Goal: Information Seeking & Learning: Learn about a topic

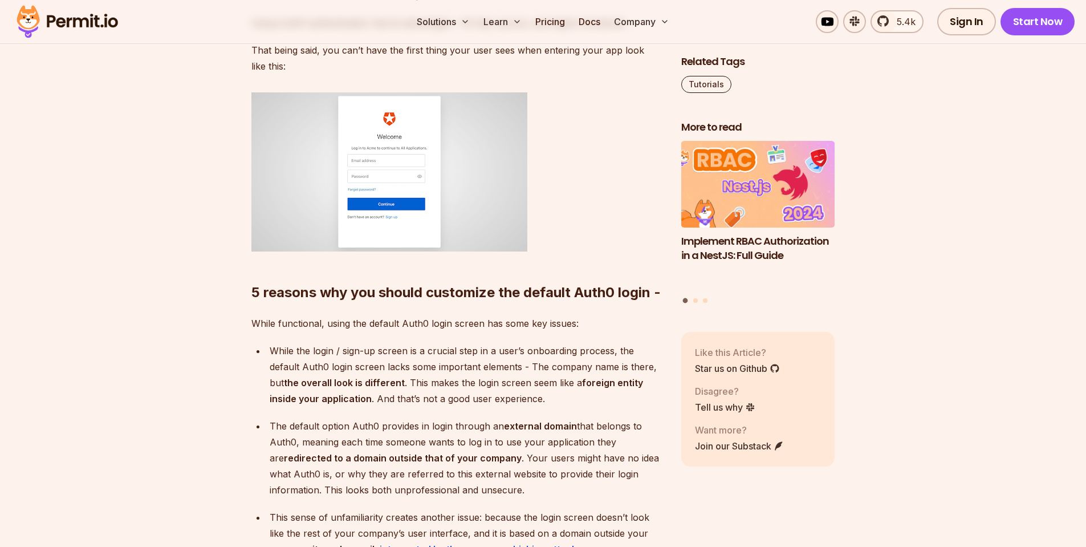
scroll to position [798, 0]
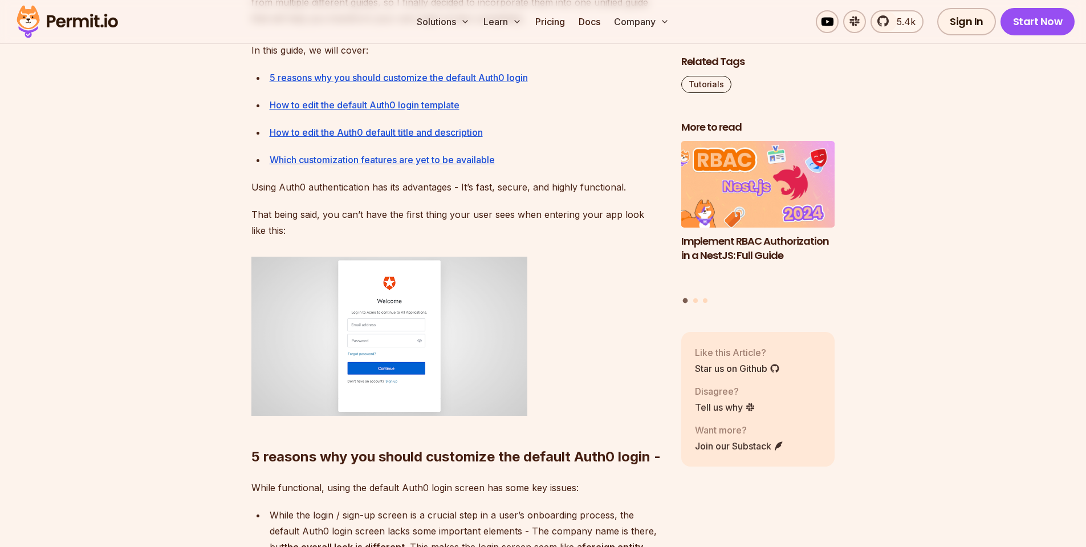
click at [398, 281] on img at bounding box center [389, 335] width 276 height 159
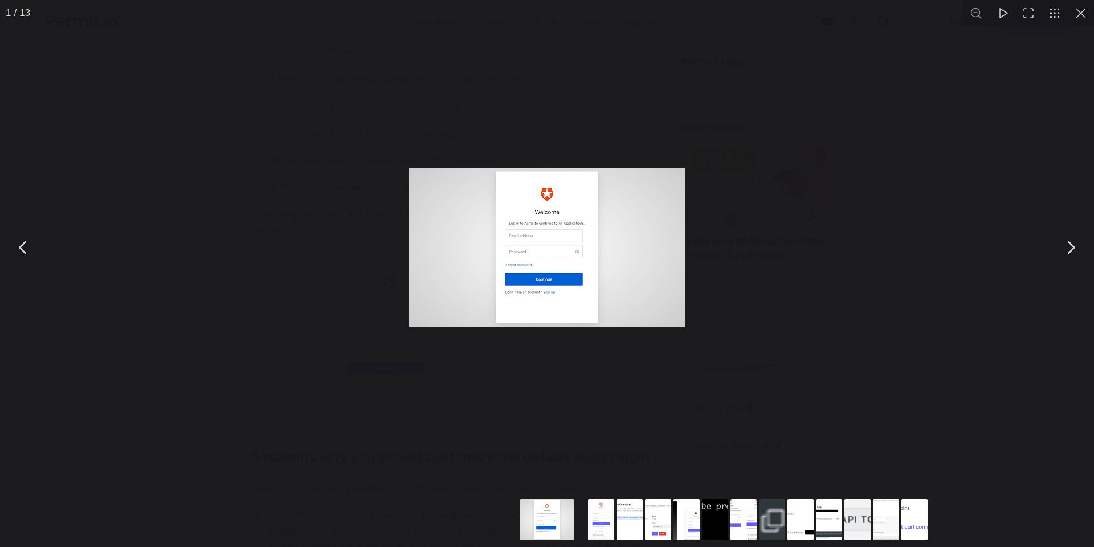
click at [975, 88] on div "You can close this modal content with the ESC key" at bounding box center [547, 247] width 1094 height 494
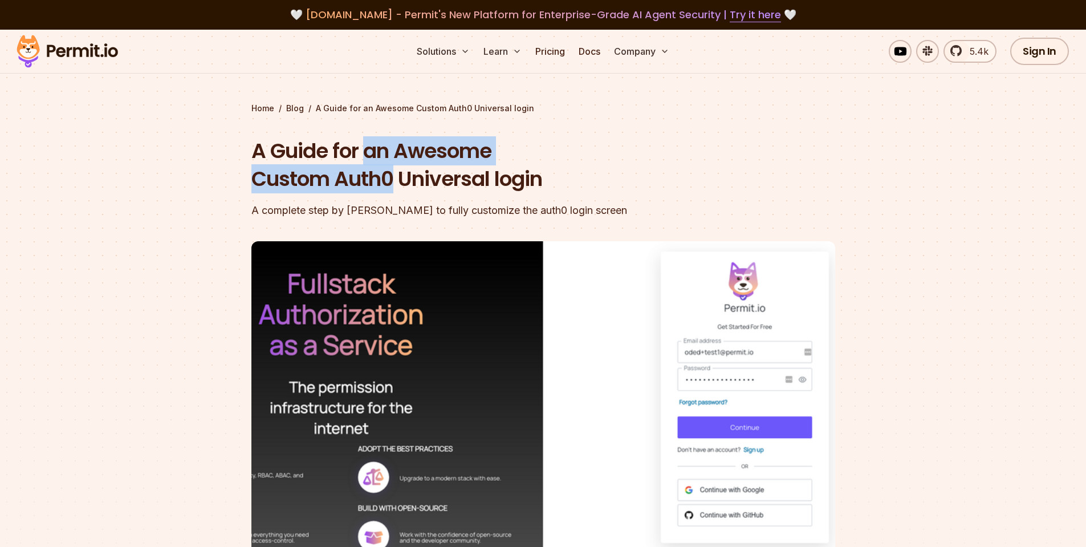
drag, startPoint x: 362, startPoint y: 140, endPoint x: 390, endPoint y: 188, distance: 55.9
click at [390, 188] on h1 "A Guide for an Awesome Custom Auth0 Universal login" at bounding box center [470, 165] width 438 height 56
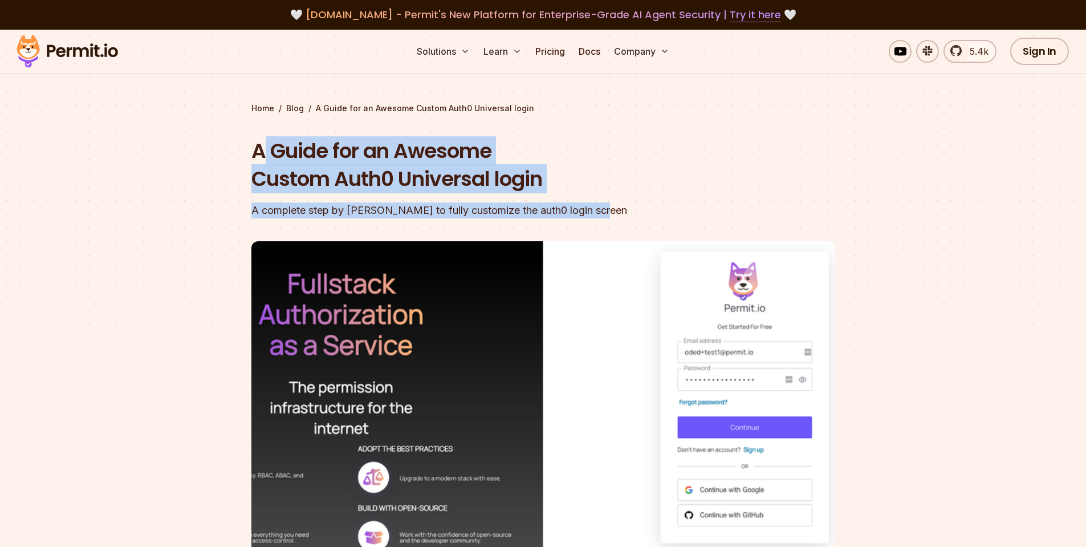
drag, startPoint x: 264, startPoint y: 162, endPoint x: 661, endPoint y: 217, distance: 401.0
click at [661, 217] on div "A Guide for an Awesome Custom Auth0 Universal login A complete step by [PERSON_…" at bounding box center [470, 178] width 438 height 82
click at [661, 217] on div "A complete step by [PERSON_NAME] to fully customize the auth0 login screen" at bounding box center [470, 210] width 438 height 16
drag, startPoint x: 694, startPoint y: 217, endPoint x: 255, endPoint y: 165, distance: 442.0
click at [255, 165] on header "A Guide for an Awesome Custom Auth0 Universal login A complete step by [PERSON_…" at bounding box center [543, 384] width 584 height 494
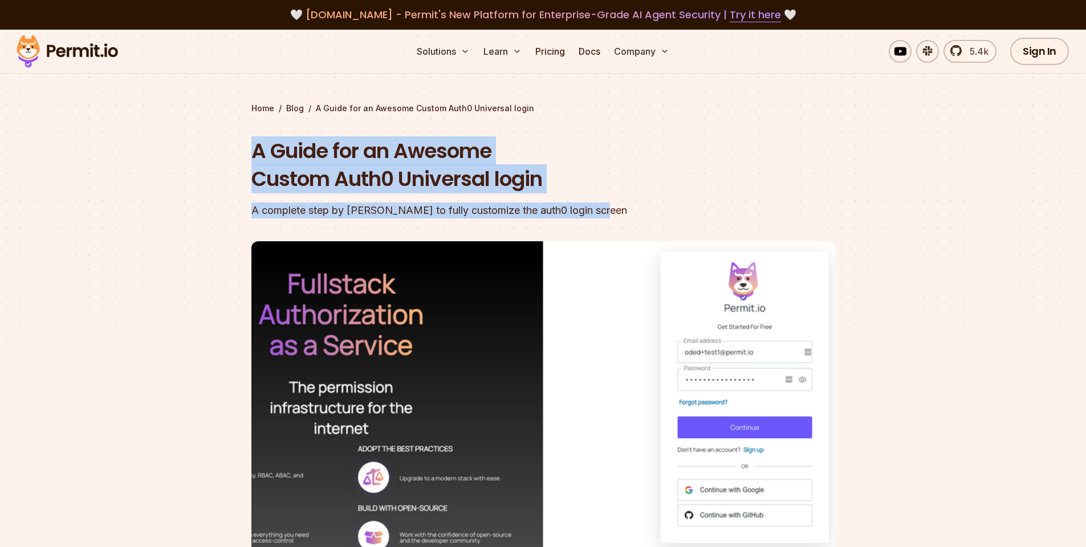
click at [255, 165] on h1 "A Guide for an Awesome Custom Auth0 Universal login" at bounding box center [470, 165] width 438 height 56
